Goal: Check status: Check status

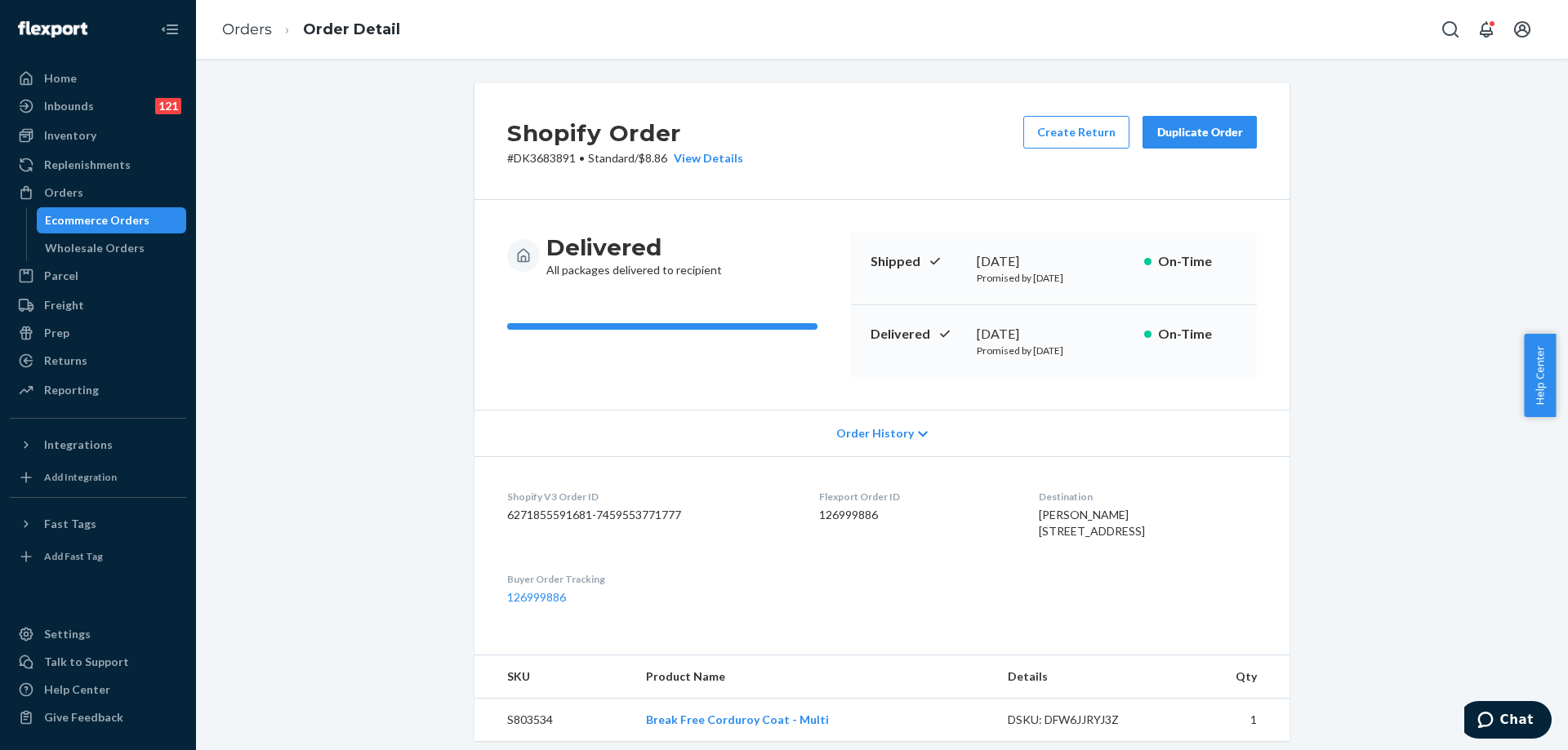
drag, startPoint x: 0, startPoint y: 0, endPoint x: 157, endPoint y: 229, distance: 277.7
click at [157, 229] on div "Ecommerce Orders" at bounding box center [112, 220] width 147 height 23
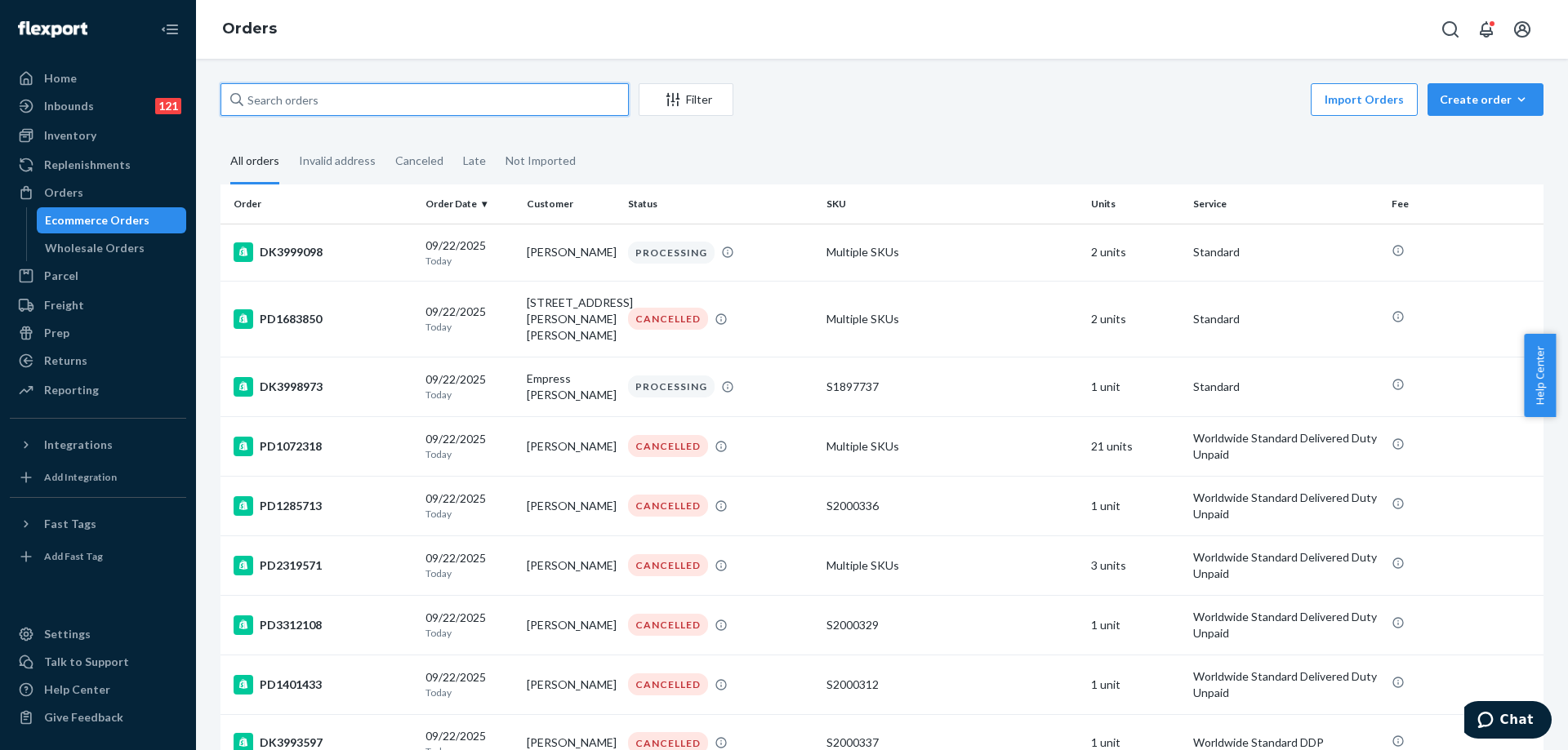
click at [319, 109] on input "text" at bounding box center [424, 98] width 408 height 32
paste input "DK3998496"
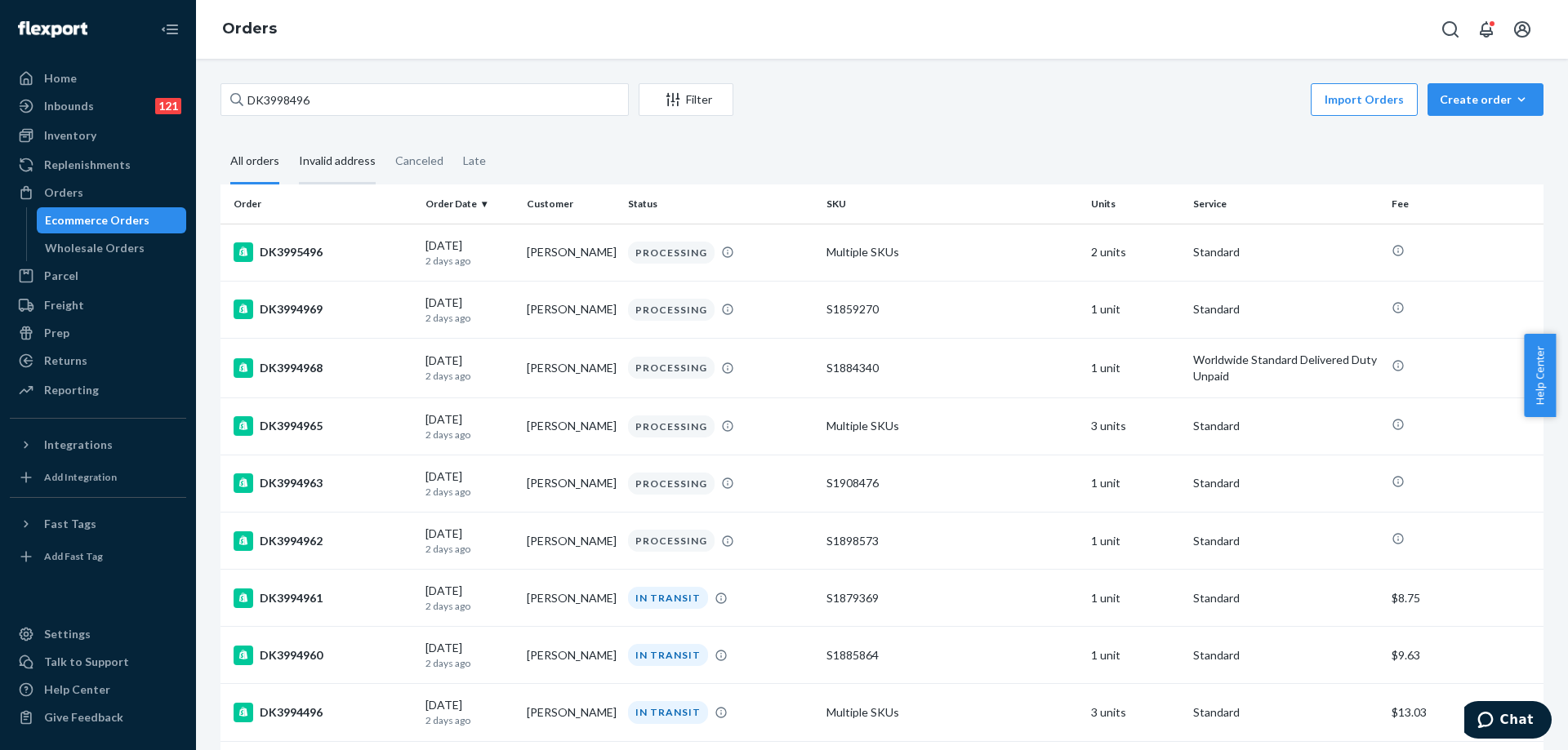
click at [352, 161] on div "Invalid address" at bounding box center [337, 162] width 76 height 45
click at [289, 140] on input "Invalid address" at bounding box center [289, 140] width 0 height 0
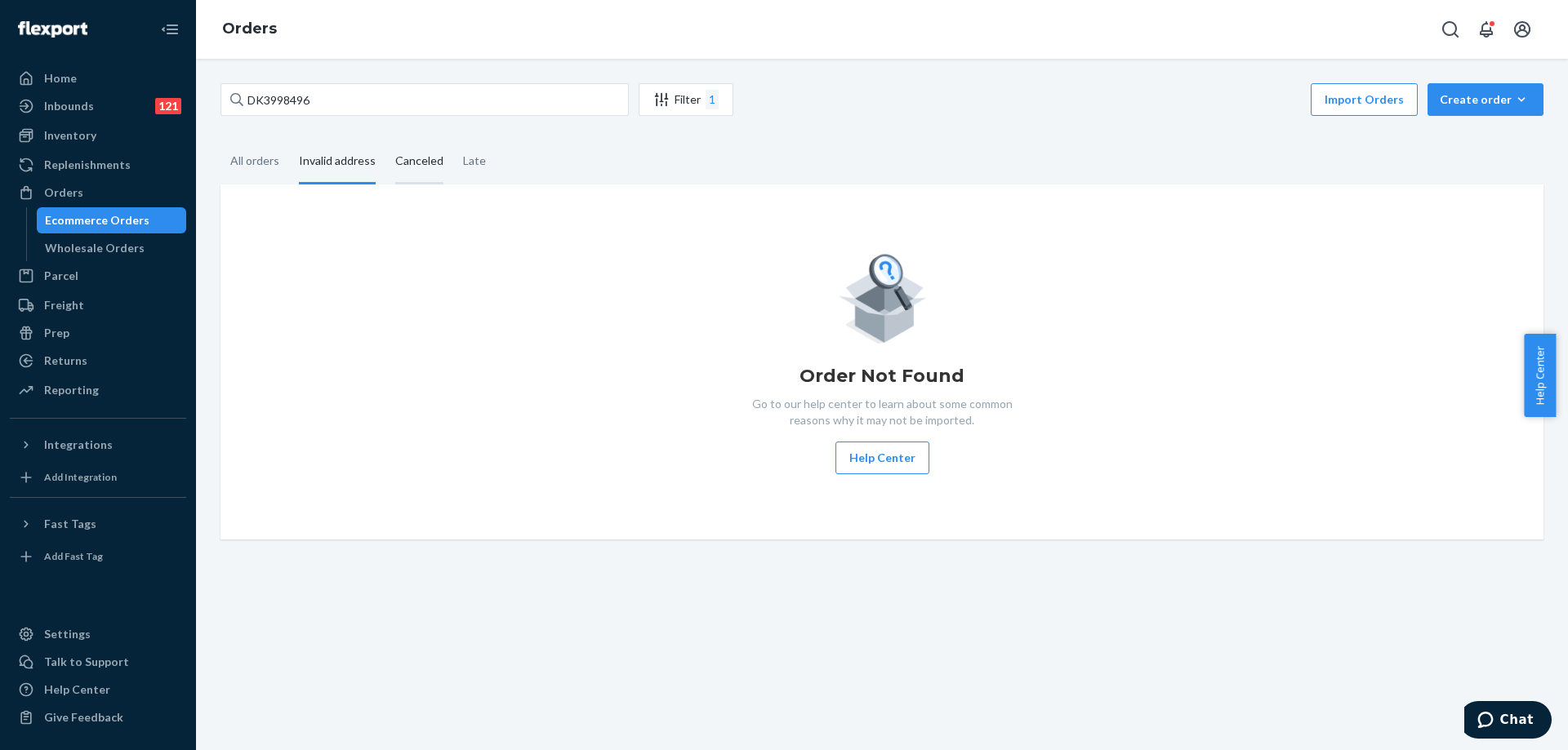
click at [421, 160] on div "Canceled" at bounding box center [419, 162] width 48 height 45
click at [386, 140] on input "Canceled" at bounding box center [386, 140] width 0 height 0
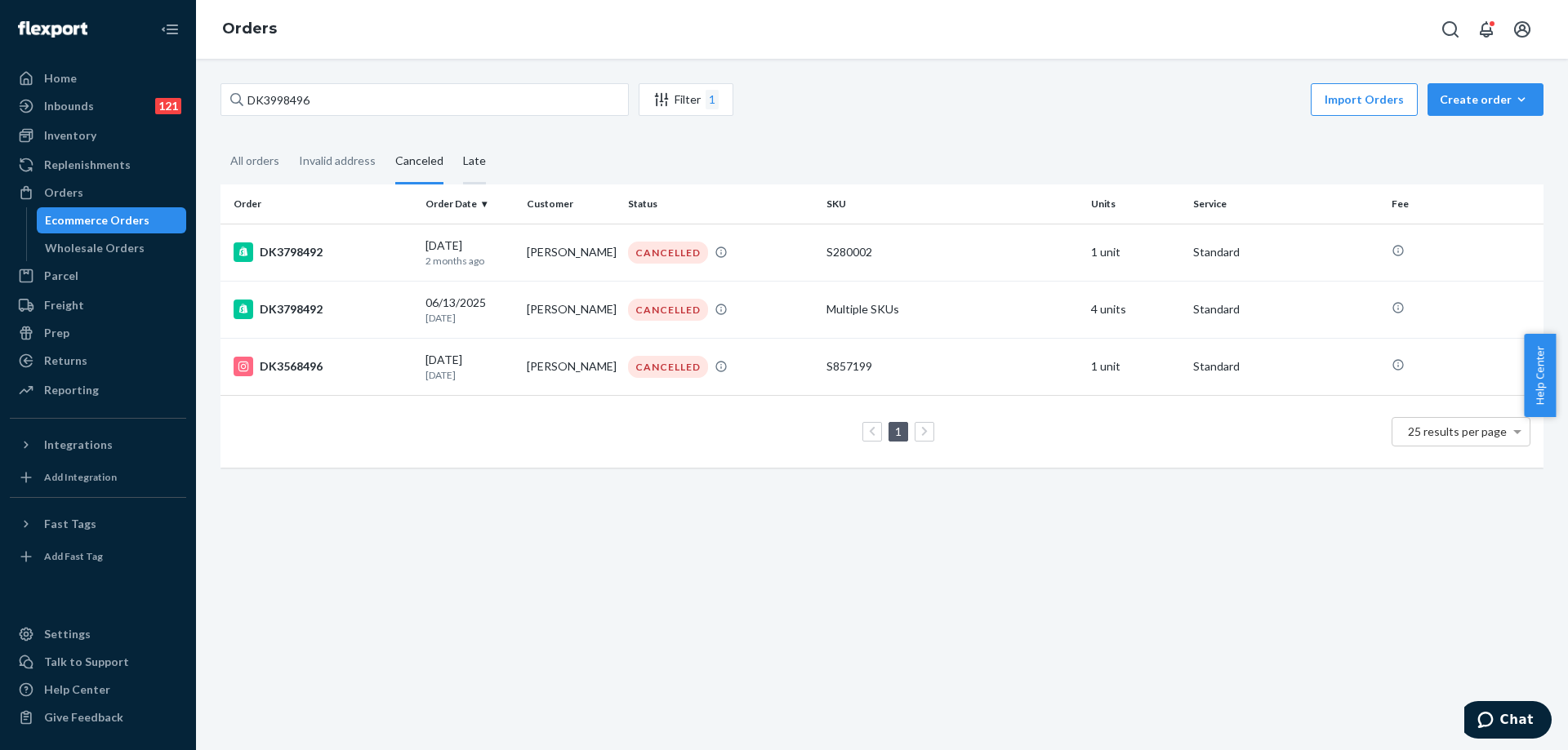
click at [453, 162] on div "Late" at bounding box center [474, 162] width 42 height 45
click at [453, 140] on input "Late" at bounding box center [453, 140] width 0 height 0
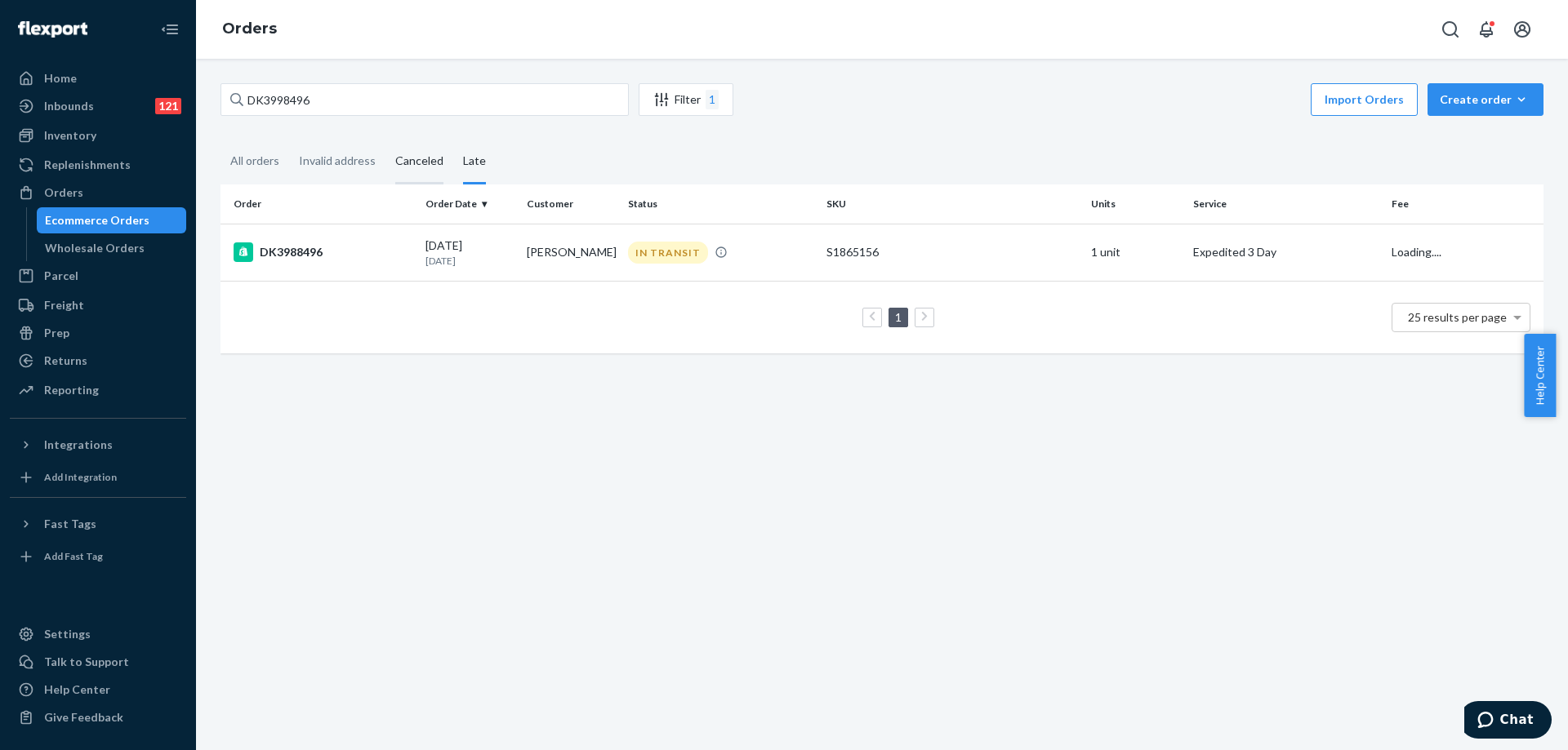
click at [442, 166] on div "Canceled" at bounding box center [420, 162] width 68 height 45
click at [386, 140] on input "Canceled" at bounding box center [386, 140] width 0 height 0
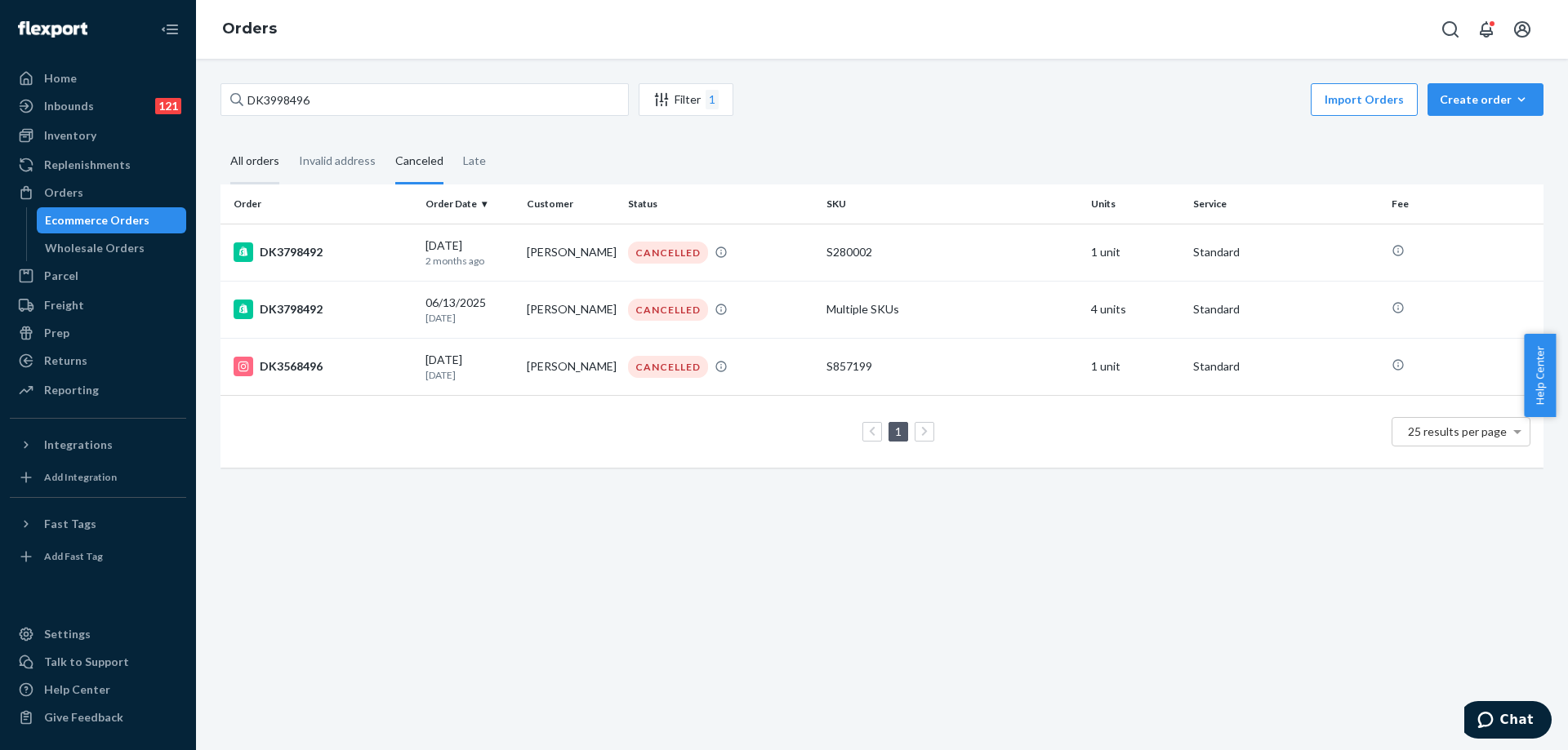
click at [264, 153] on div "All orders" at bounding box center [254, 162] width 49 height 45
click at [220, 140] on input "All orders" at bounding box center [220, 140] width 0 height 0
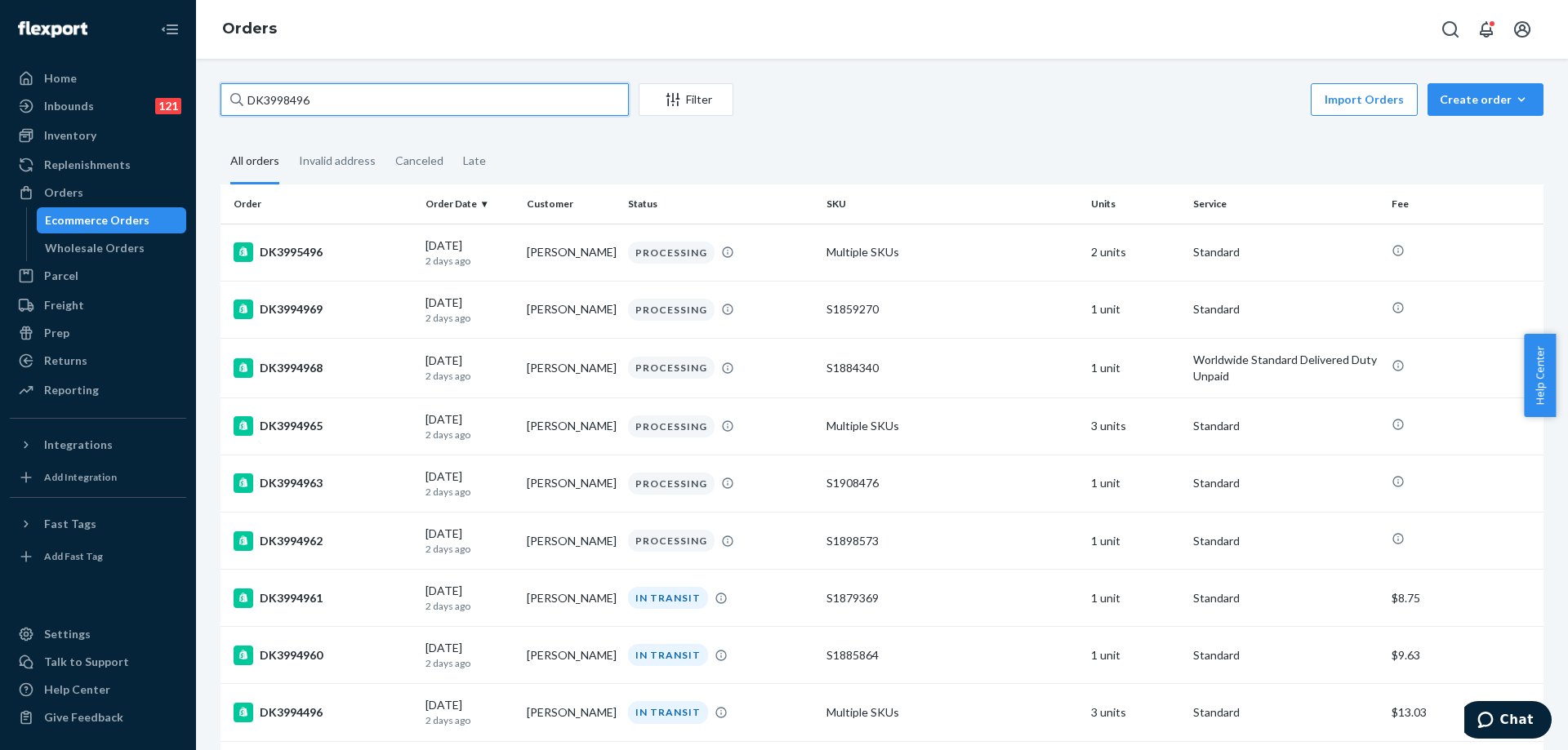
click at [323, 103] on input "DK3998496" at bounding box center [424, 98] width 408 height 32
click at [331, 115] on input "DK3998496" at bounding box center [424, 98] width 408 height 32
paste input "7987"
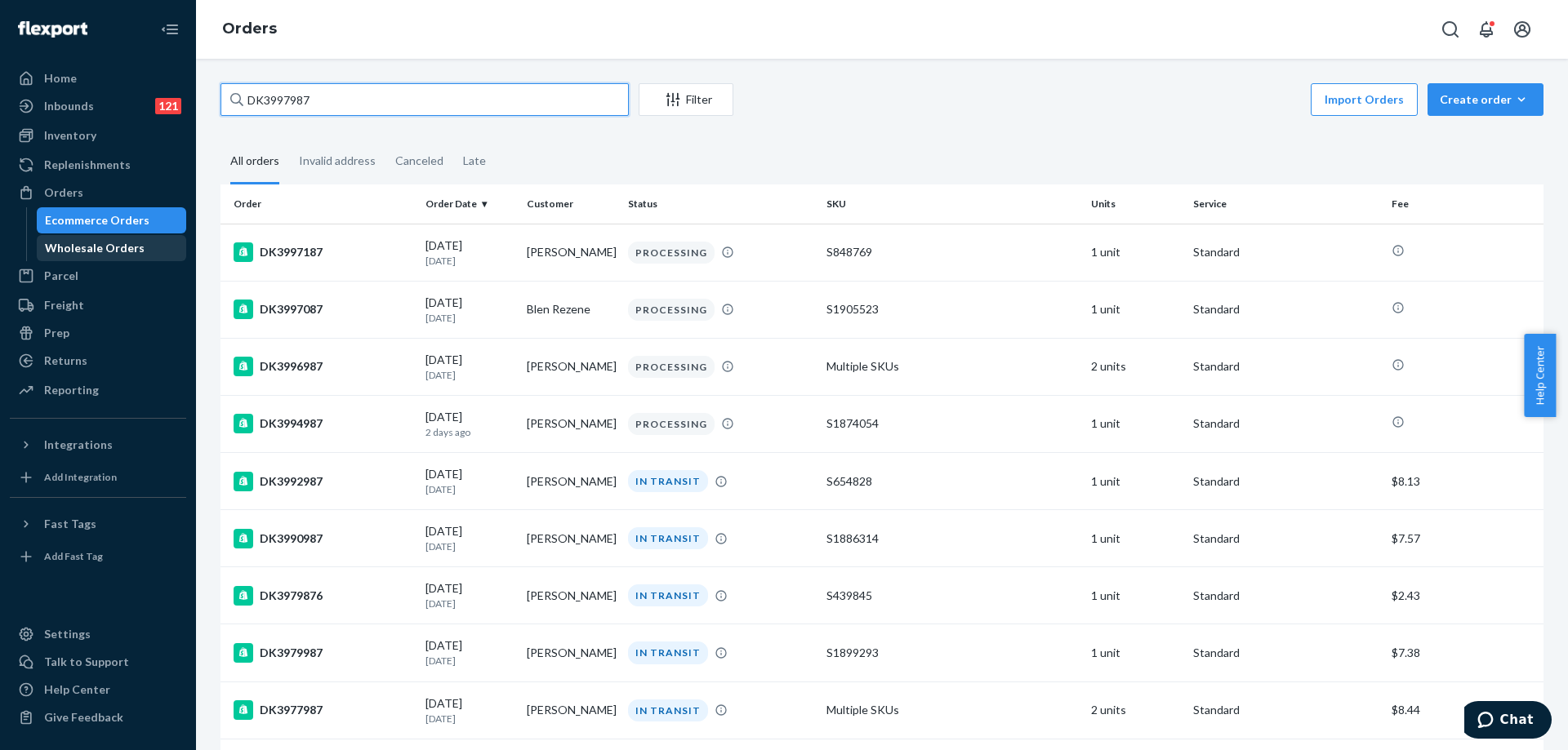
type input "DK3997987"
click at [133, 247] on div "Wholesale Orders" at bounding box center [95, 248] width 99 height 17
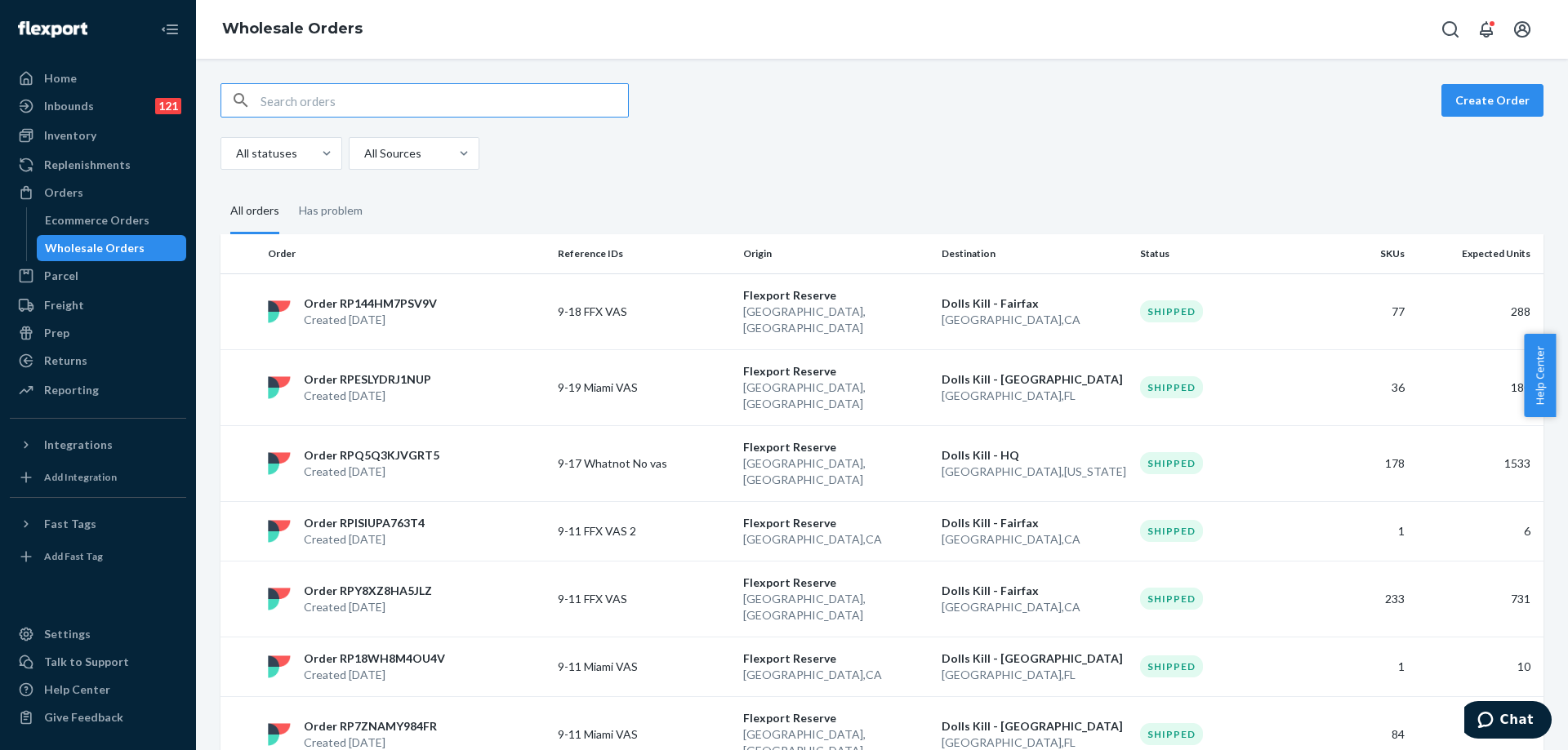
click at [316, 104] on input "text" at bounding box center [444, 99] width 367 height 32
type input "c"
click at [316, 104] on input "text" at bounding box center [444, 99] width 367 height 32
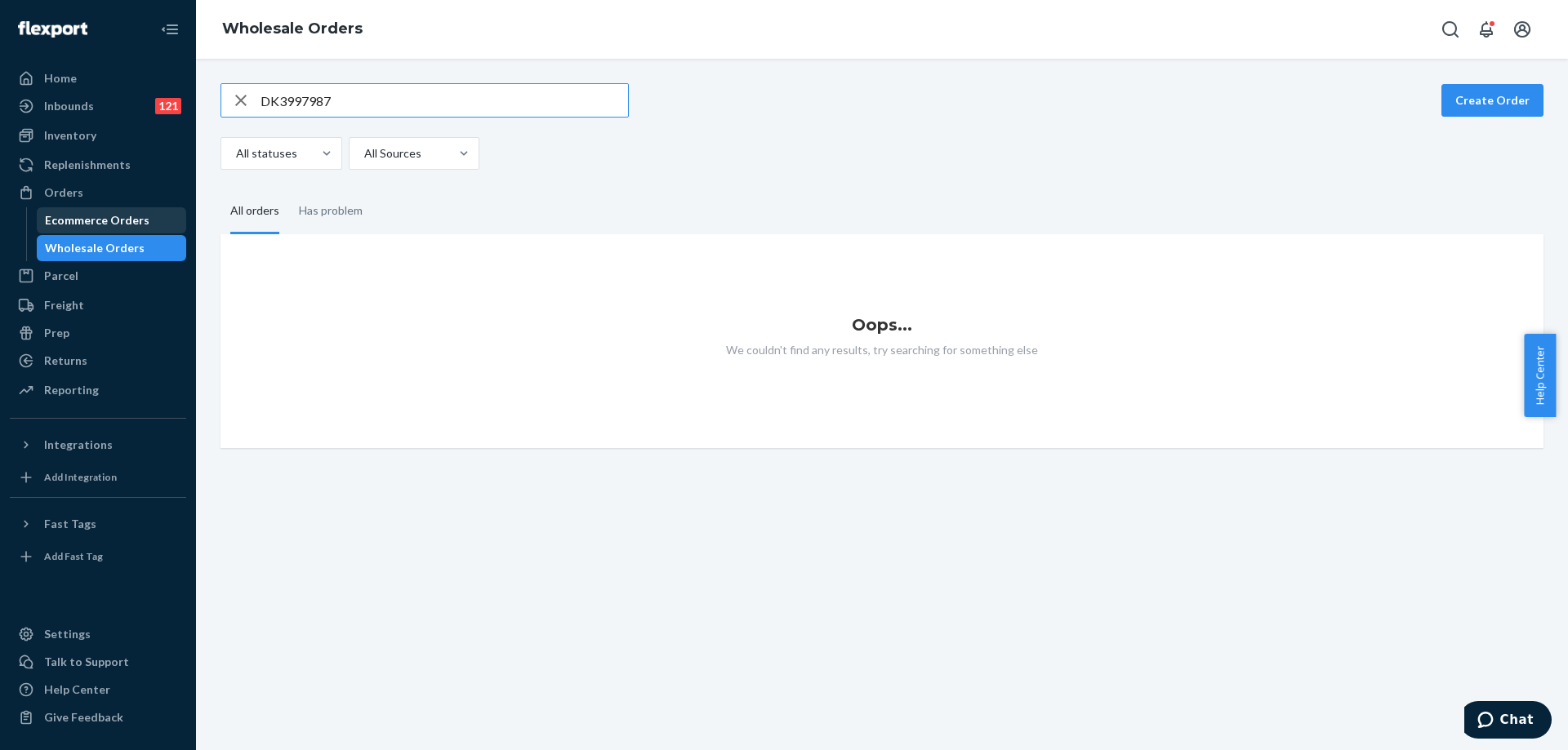
type input "DK3997987"
click at [76, 227] on div "Ecommerce Orders" at bounding box center [98, 221] width 105 height 17
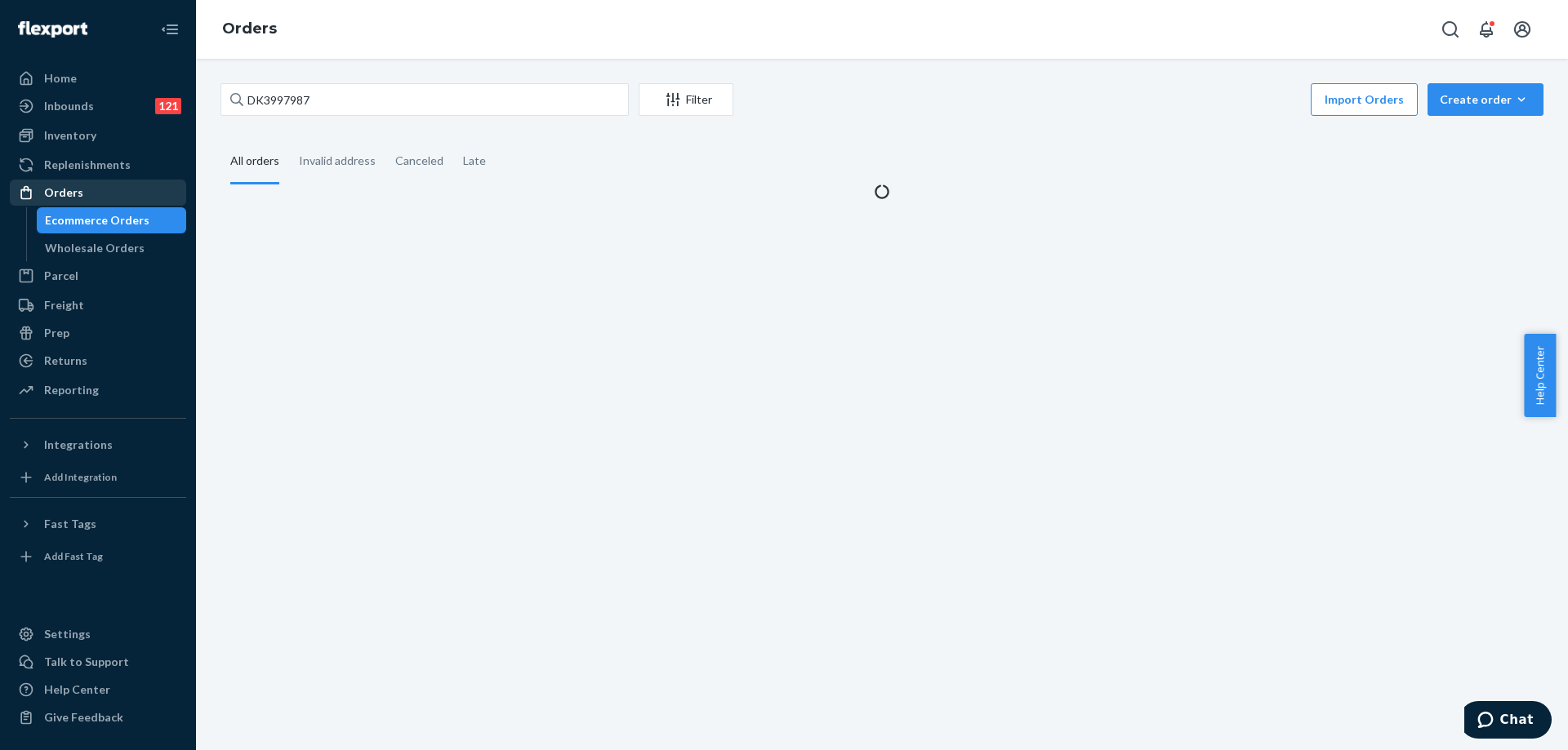
click at [90, 197] on div "Orders" at bounding box center [98, 192] width 173 height 23
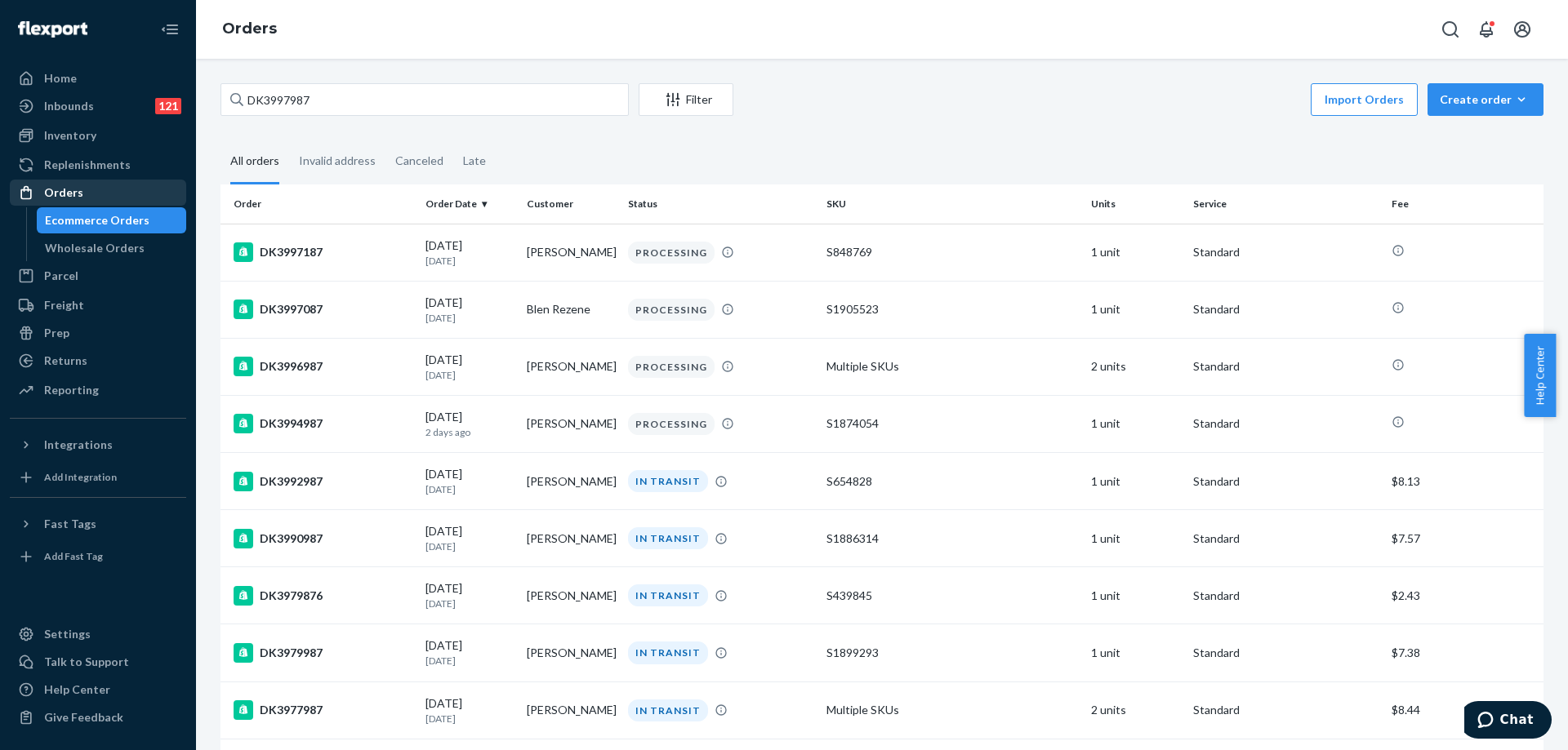
click at [90, 197] on div "Orders" at bounding box center [98, 192] width 173 height 23
click at [99, 92] on ul "Home Inbounds 121 Shipping Plans Problems 121 Inventory Products Replenishments…" at bounding box center [99, 235] width 177 height 340
click at [99, 82] on div "Home" at bounding box center [98, 78] width 173 height 23
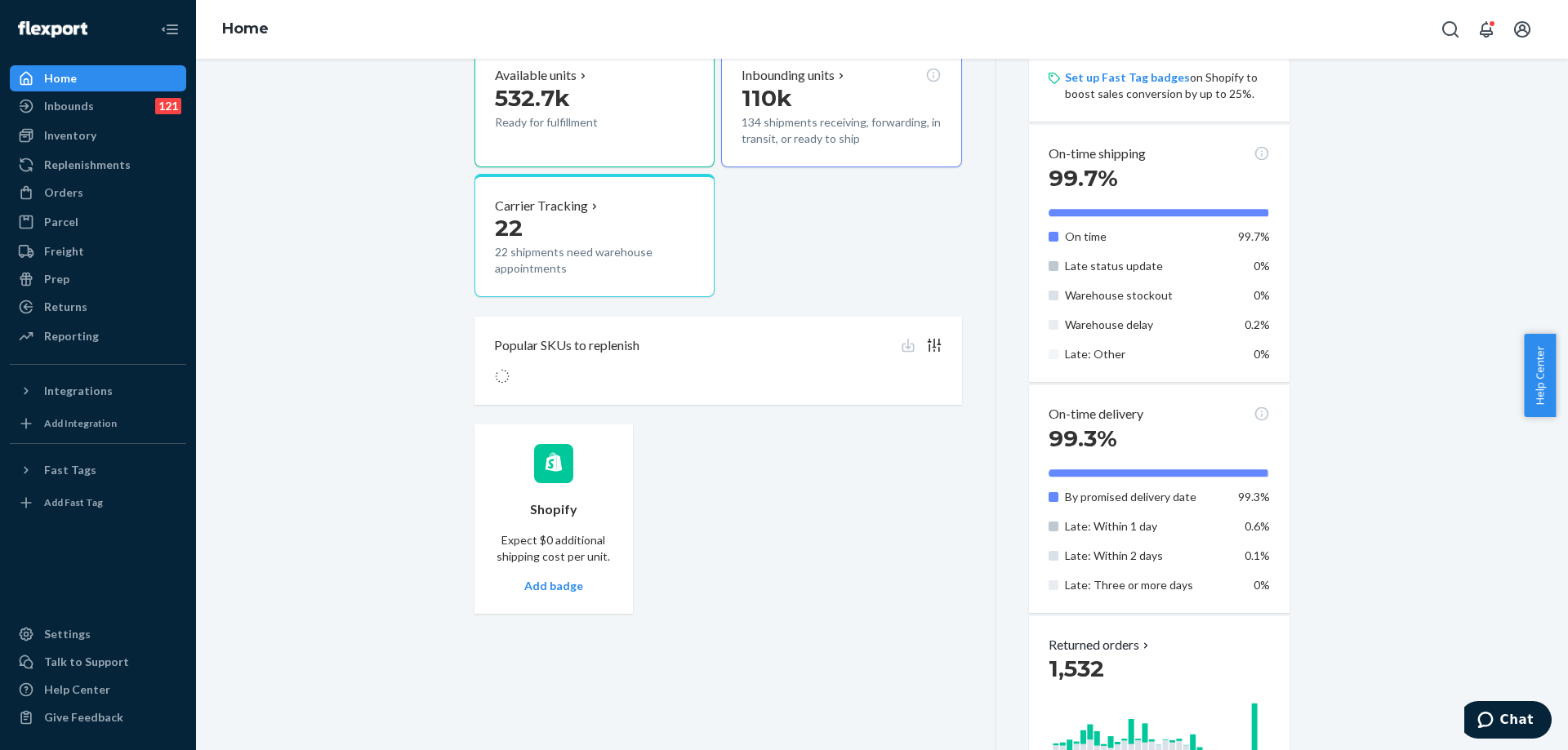
scroll to position [963, 0]
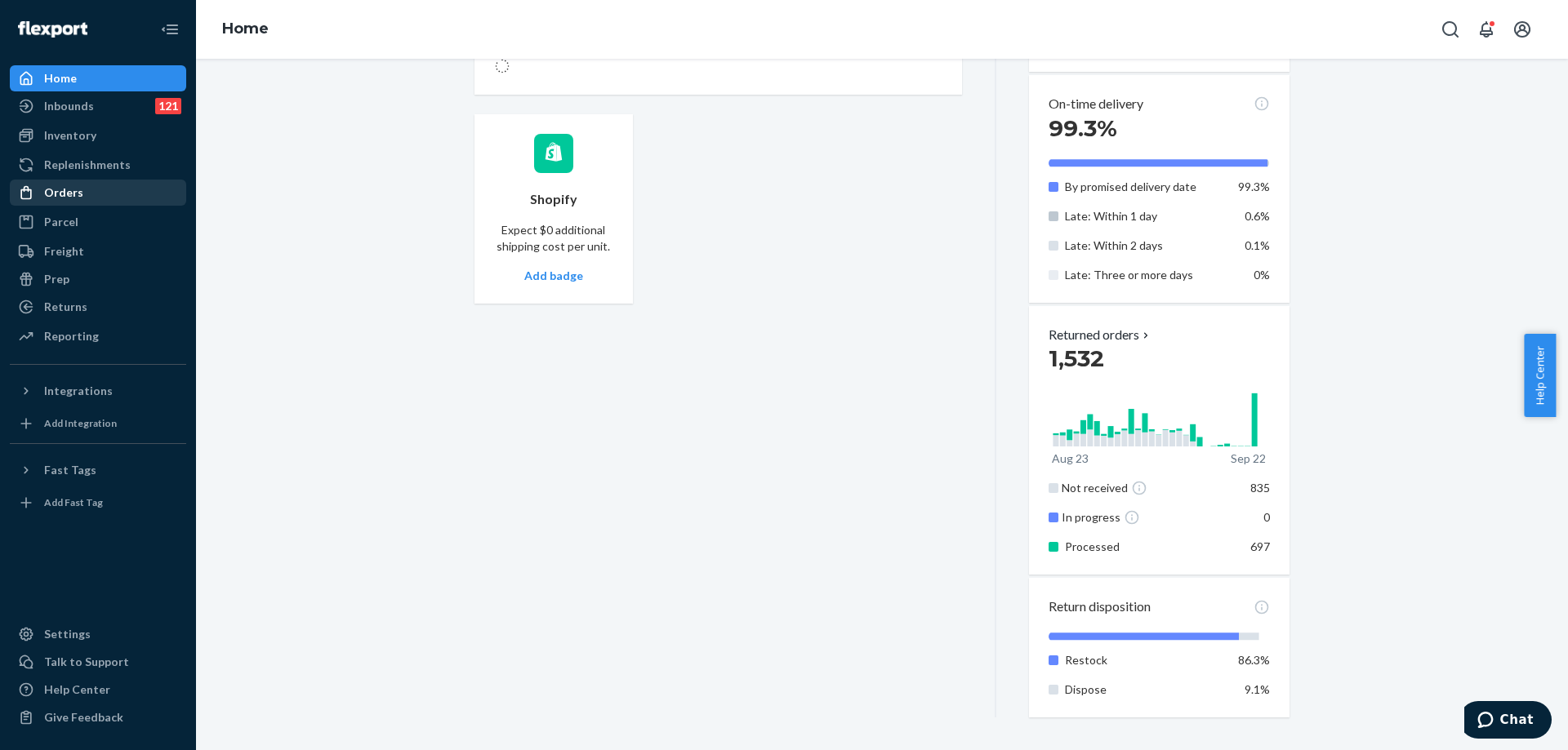
click at [81, 204] on link "Orders" at bounding box center [99, 192] width 177 height 26
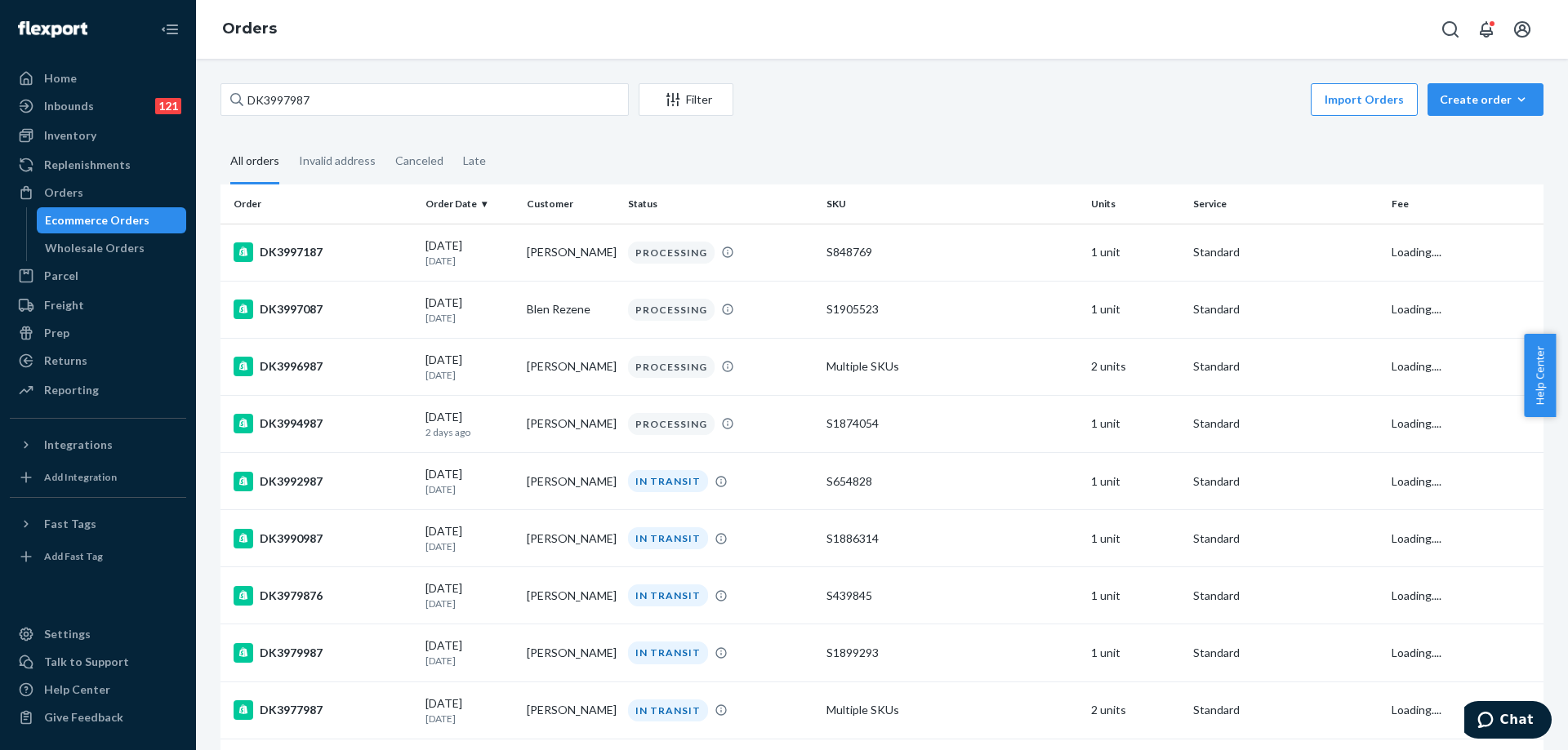
click at [134, 208] on link "Ecommerce Orders" at bounding box center [111, 220] width 150 height 26
click at [372, 99] on input "DK3997987" at bounding box center [424, 98] width 408 height 32
